Goal: Information Seeking & Learning: Learn about a topic

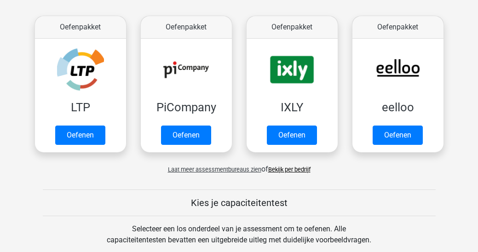
scroll to position [169, 0]
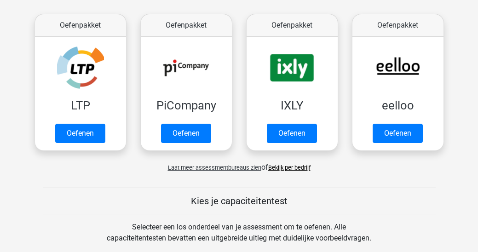
click at [92, 136] on link "Oefenen" at bounding box center [80, 133] width 50 height 19
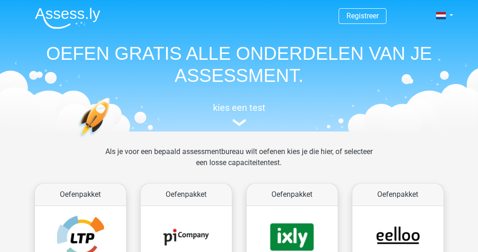
scroll to position [198, 0]
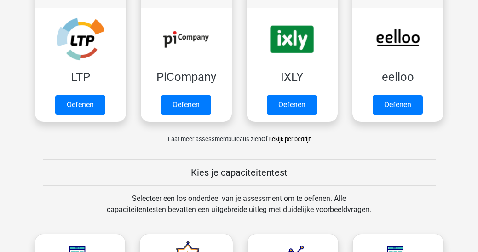
click at [211, 100] on link "Oefenen" at bounding box center [186, 104] width 50 height 19
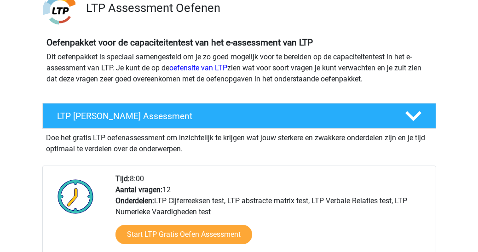
scroll to position [80, 0]
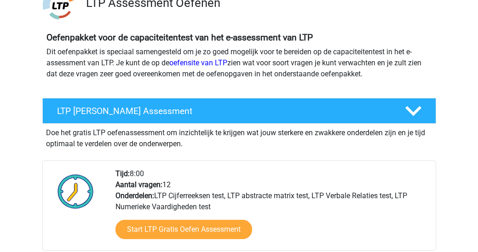
click at [295, 112] on h4 "LTP Gratis Oefen Assessment" at bounding box center [223, 111] width 333 height 11
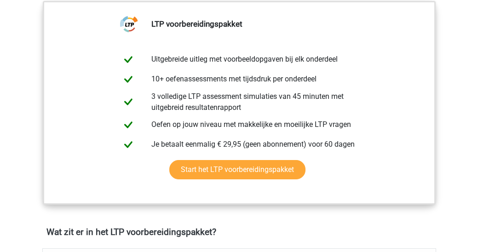
scroll to position [212, 0]
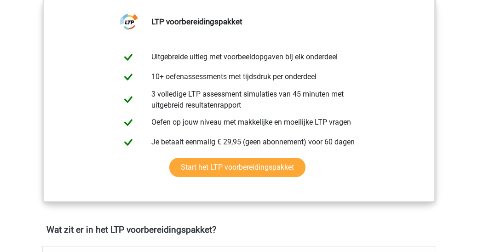
click at [272, 165] on link "Start het LTP voorbereidingspakket" at bounding box center [237, 167] width 136 height 19
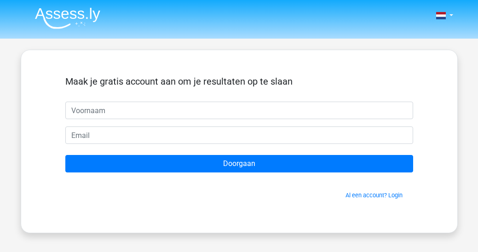
click at [284, 109] on input "text" at bounding box center [239, 111] width 348 height 18
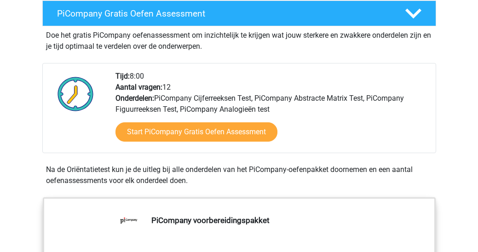
scroll to position [186, 0]
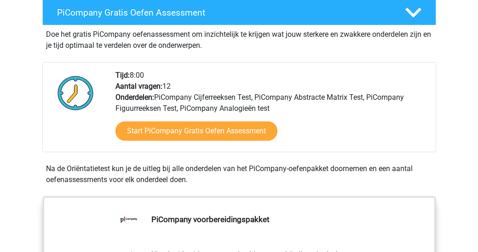
click at [254, 138] on link "Start PiCompany Gratis Oefen Assessment" at bounding box center [197, 131] width 162 height 19
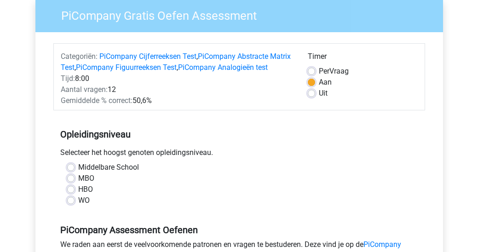
scroll to position [84, 0]
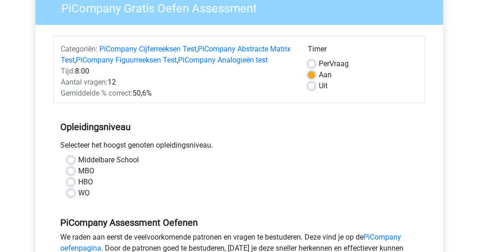
click at [78, 177] on label "MBO" at bounding box center [86, 171] width 16 height 11
click at [72, 175] on input "MBO" at bounding box center [70, 170] width 7 height 9
radio input "true"
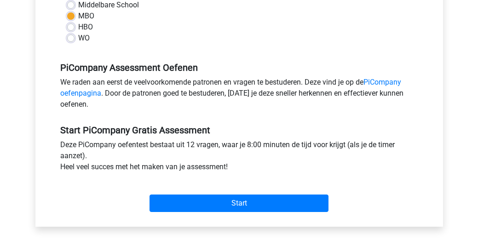
scroll to position [245, 0]
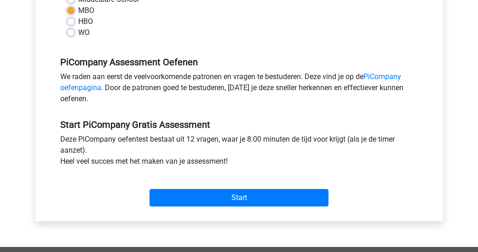
click at [222, 203] on input "Start" at bounding box center [239, 198] width 179 height 18
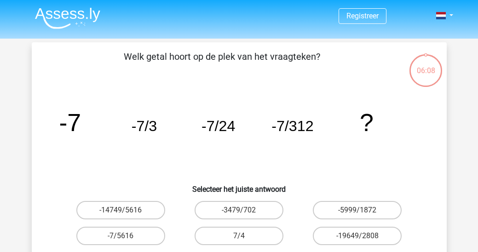
click at [126, 206] on label "-14749/5616" at bounding box center [120, 210] width 89 height 18
click at [126, 210] on input "-14749/5616" at bounding box center [124, 213] width 6 height 6
radio input "true"
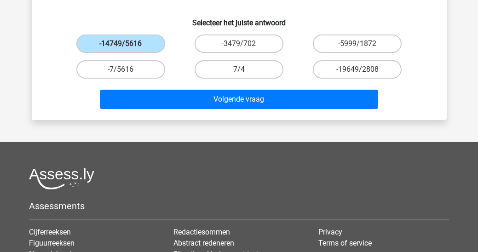
click at [146, 102] on button "Volgende vraag" at bounding box center [239, 99] width 279 height 19
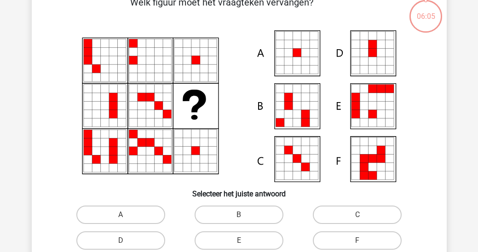
scroll to position [42, 0]
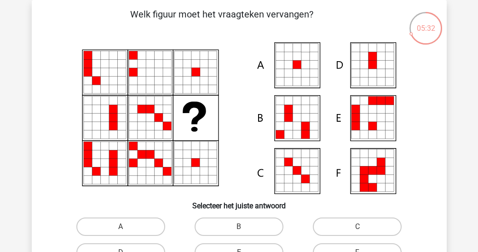
click at [376, 128] on icon at bounding box center [372, 126] width 8 height 8
click at [386, 119] on icon at bounding box center [389, 118] width 8 height 8
click at [240, 252] on input "E" at bounding box center [242, 256] width 6 height 6
radio input "true"
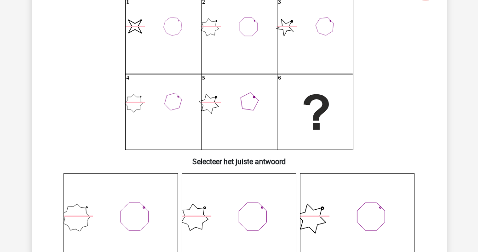
scroll to position [87, 0]
click at [251, 242] on icon at bounding box center [239, 230] width 115 height 115
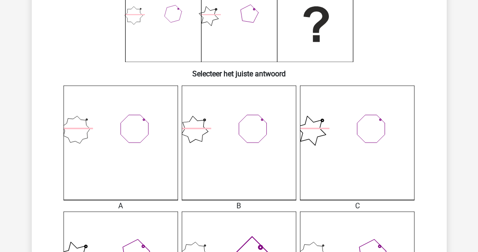
scroll to position [175, 0]
click at [260, 175] on icon at bounding box center [239, 142] width 115 height 115
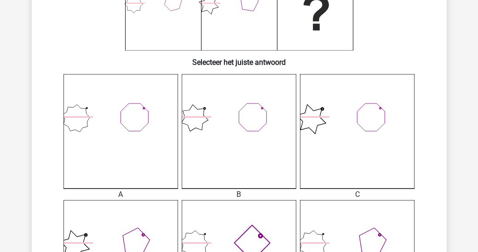
scroll to position [210, 0]
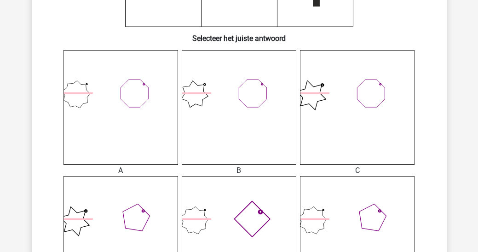
click at [246, 109] on icon at bounding box center [239, 107] width 115 height 115
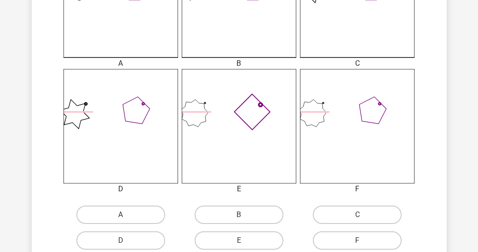
scroll to position [317, 0]
click at [247, 220] on label "B" at bounding box center [239, 215] width 89 height 18
click at [245, 220] on input "B" at bounding box center [242, 219] width 6 height 6
radio input "true"
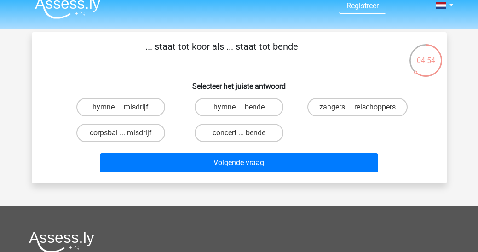
scroll to position [11, 0]
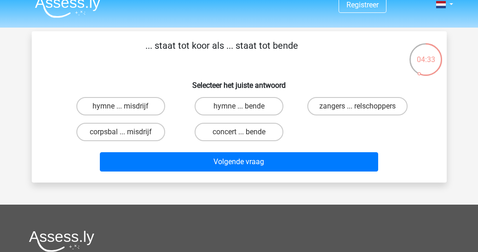
click at [379, 101] on label "zangers ... relschoppers" at bounding box center [358, 106] width 100 height 18
click at [364, 106] on input "zangers ... relschoppers" at bounding box center [361, 109] width 6 height 6
radio input "true"
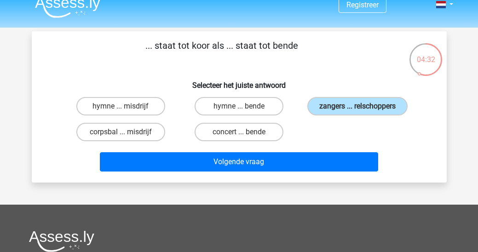
click at [315, 162] on button "Volgende vraag" at bounding box center [239, 161] width 279 height 19
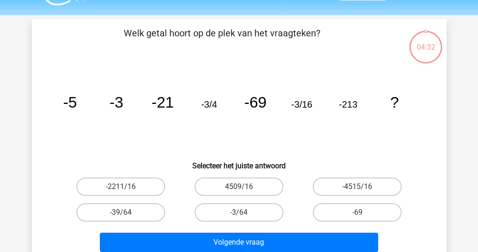
scroll to position [42, 0]
